Goal: Navigation & Orientation: Go to known website

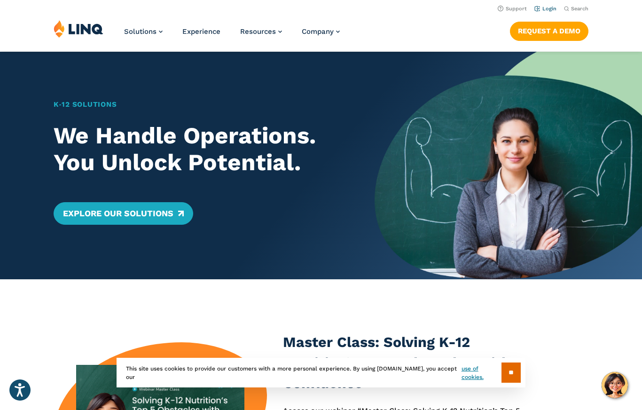
click at [545, 6] on link "Login" at bounding box center [546, 9] width 22 height 6
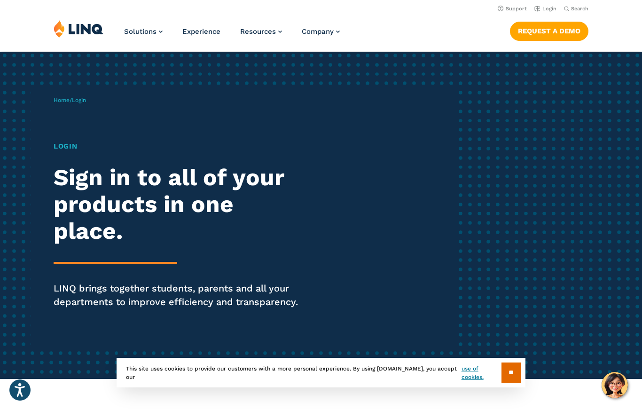
click at [68, 146] on h1 "Login" at bounding box center [177, 146] width 247 height 11
click at [555, 8] on link "Login" at bounding box center [546, 9] width 22 height 6
